Goal: Transaction & Acquisition: Purchase product/service

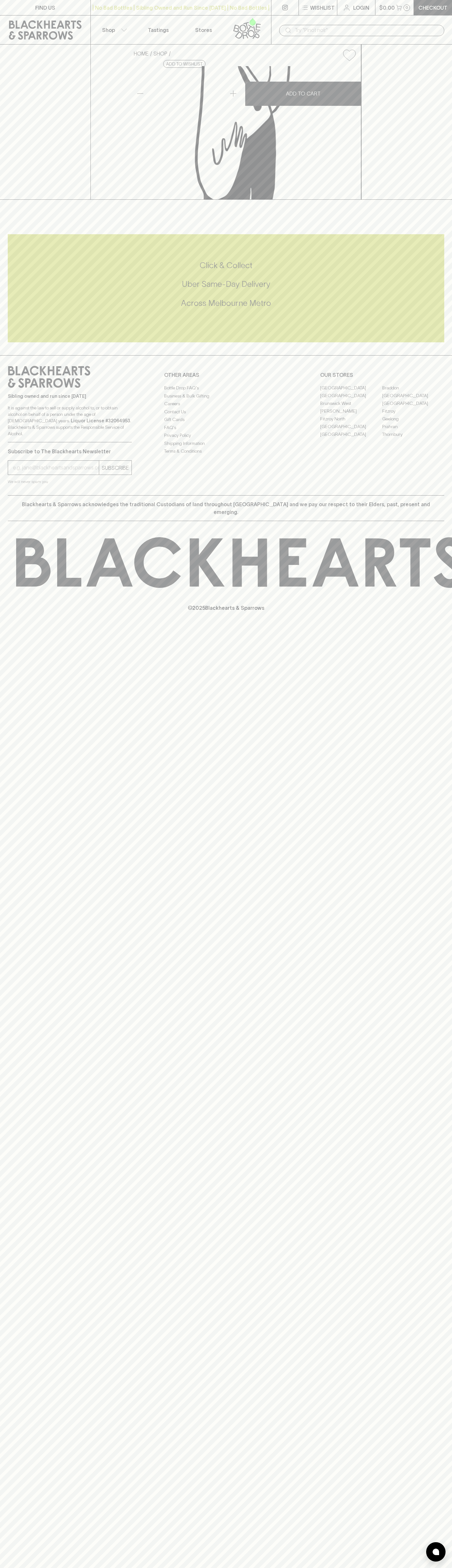
click at [136, 1] on div "| No Bad Bottles | Sibling Owned and Run Since [DATE] | No Bad Bottles | Siblin…" at bounding box center [180, 7] width 181 height 15
click at [433, 200] on div "HOME SHOP Japanese Jigger Stainless 15 / 30ml $18.00 Add to wishlist No Further…" at bounding box center [226, 122] width 452 height 155
click at [295, 1567] on html "FIND US | No Bad Bottles | Sibling Owned and Run Since 2006 | No Bad Bottles | …" at bounding box center [226, 784] width 452 height 1568
click at [8, 929] on div "FIND US | No Bad Bottles | Sibling Owned and Run Since 2006 | No Bad Bottles | …" at bounding box center [226, 784] width 452 height 1568
